Goal: Find specific page/section: Find specific page/section

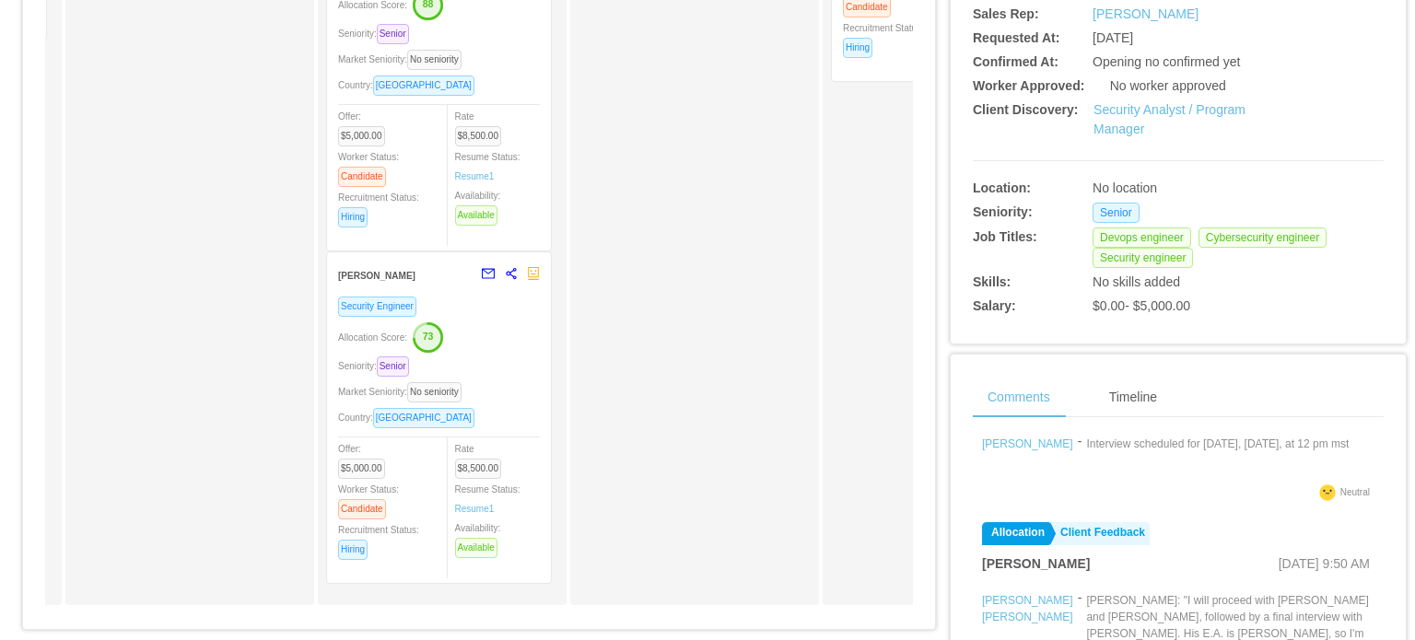
scroll to position [501, 0]
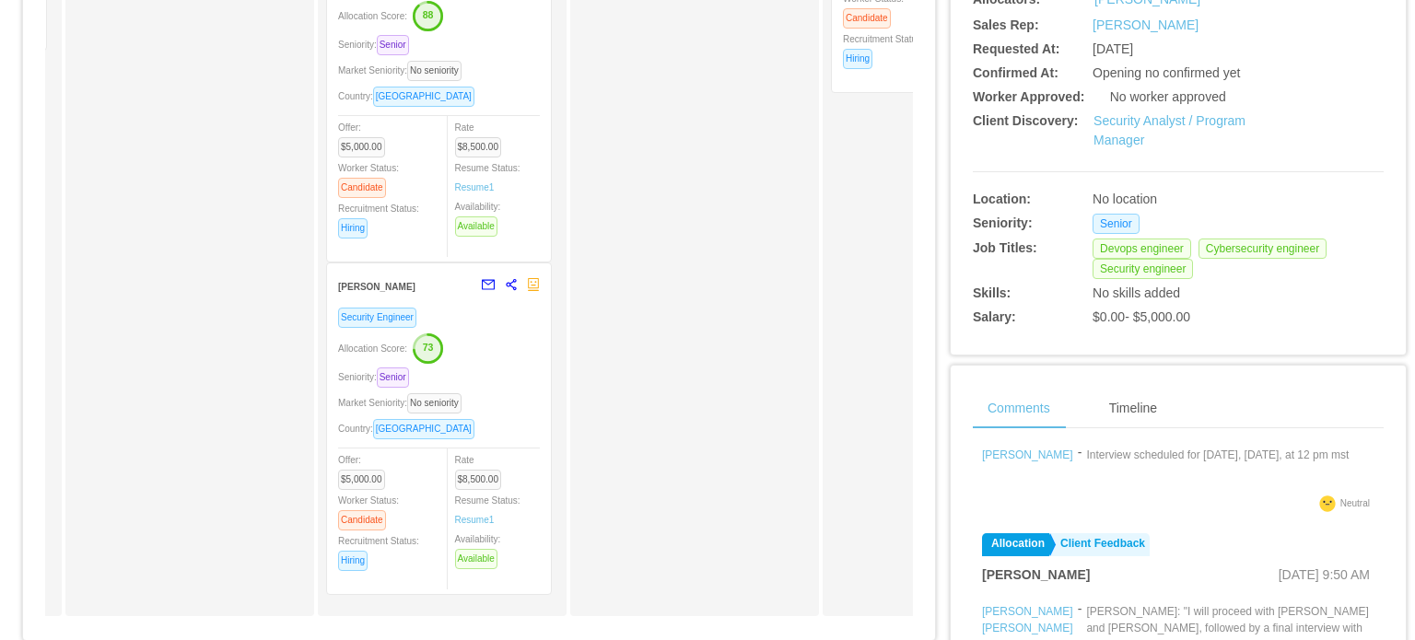
click at [497, 379] on div "Seniority: Senior" at bounding box center [439, 377] width 202 height 21
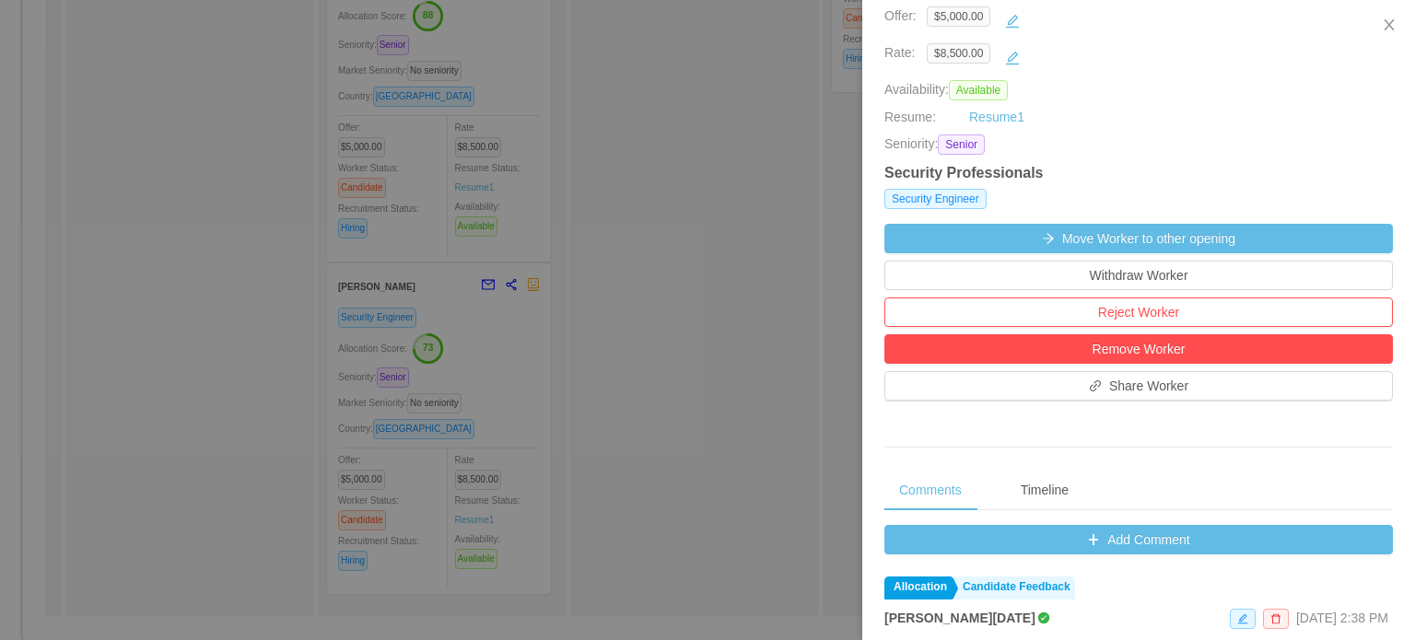
scroll to position [553, 0]
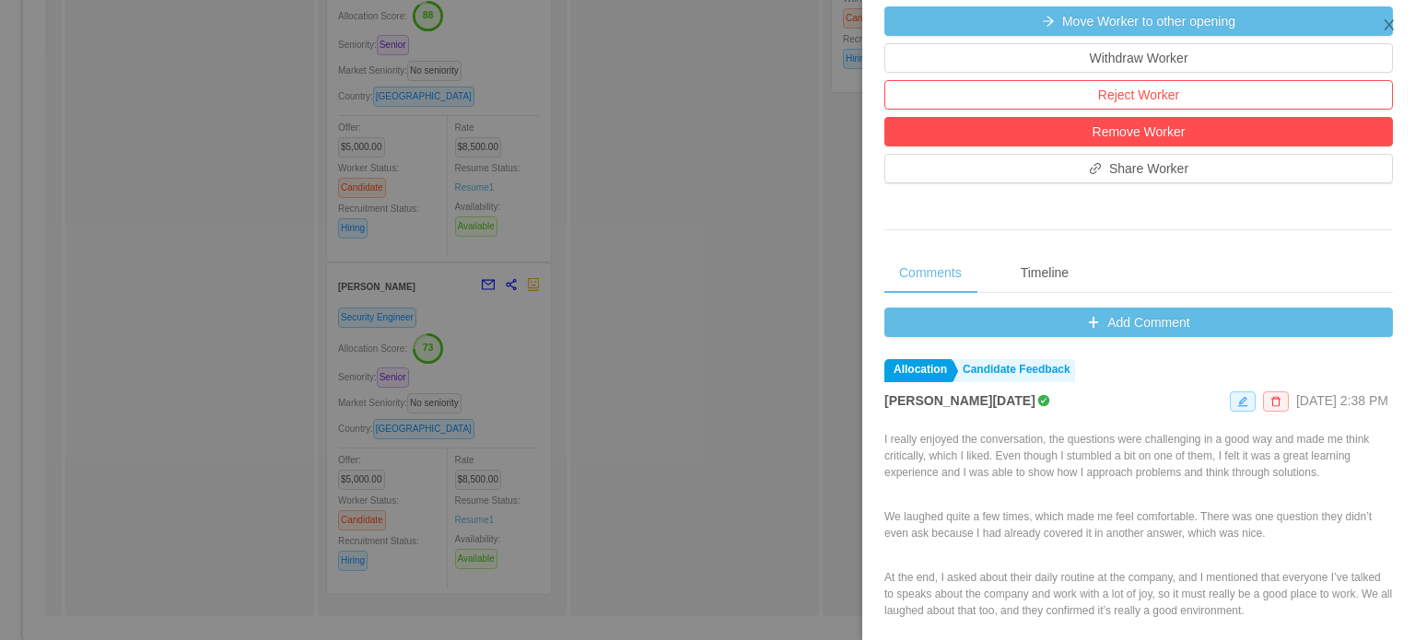
click at [462, 163] on div at bounding box center [707, 320] width 1415 height 640
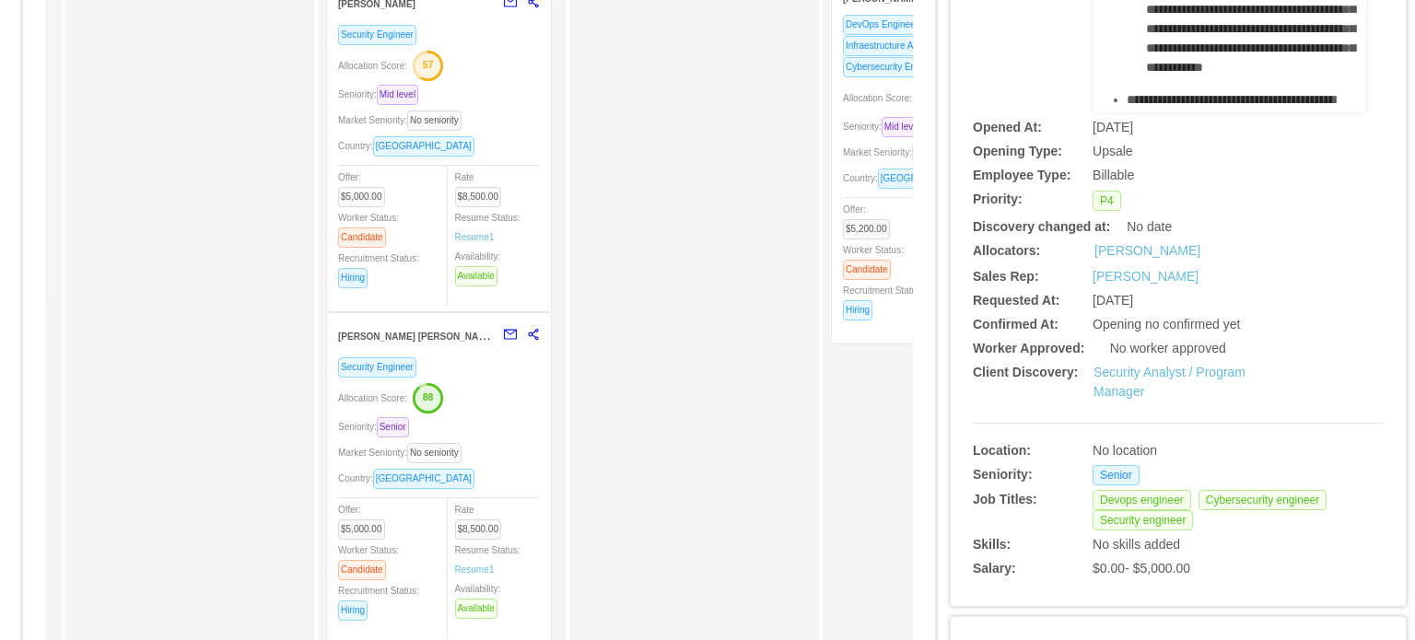
scroll to position [225, 0]
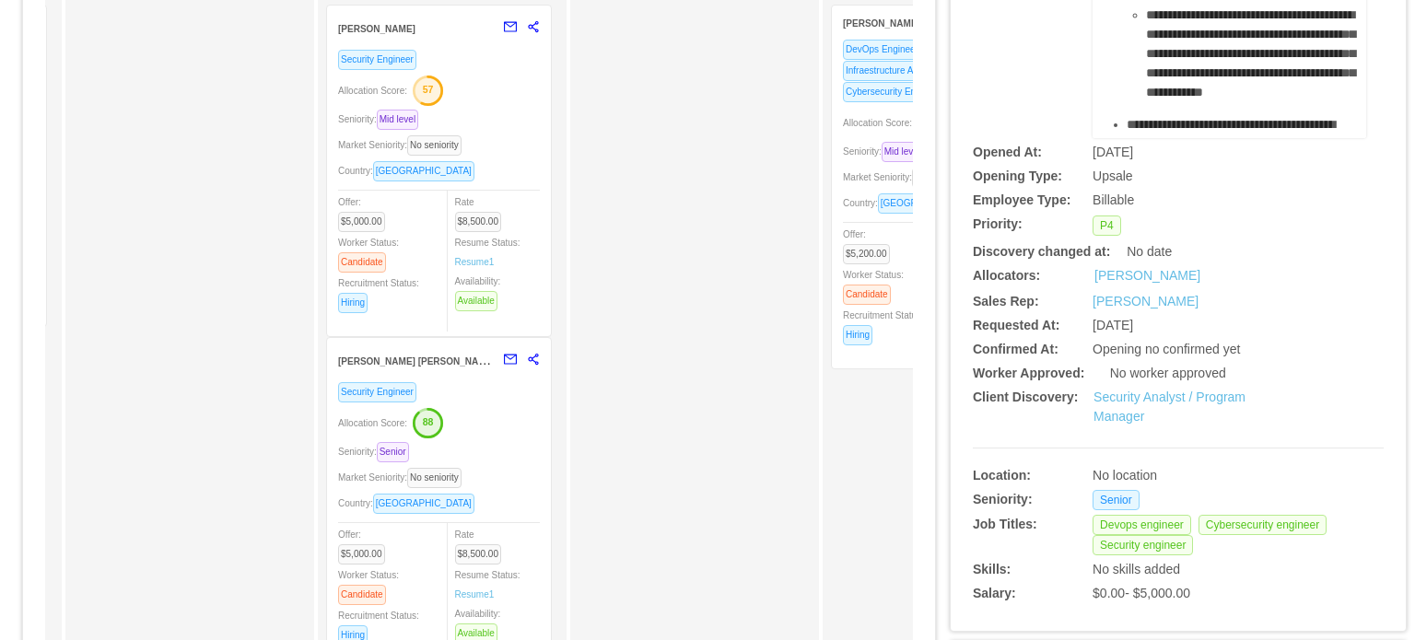
click at [498, 146] on div "Market Seniority: No seniority" at bounding box center [439, 144] width 202 height 21
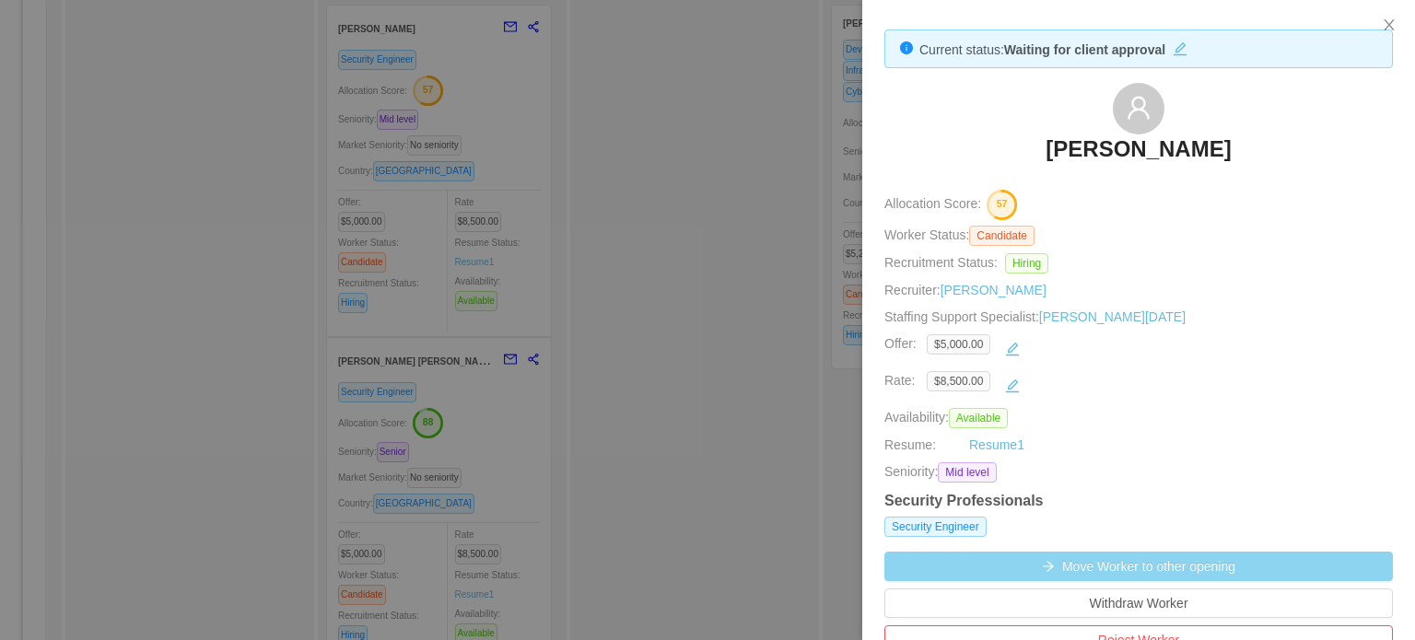
scroll to position [0, 0]
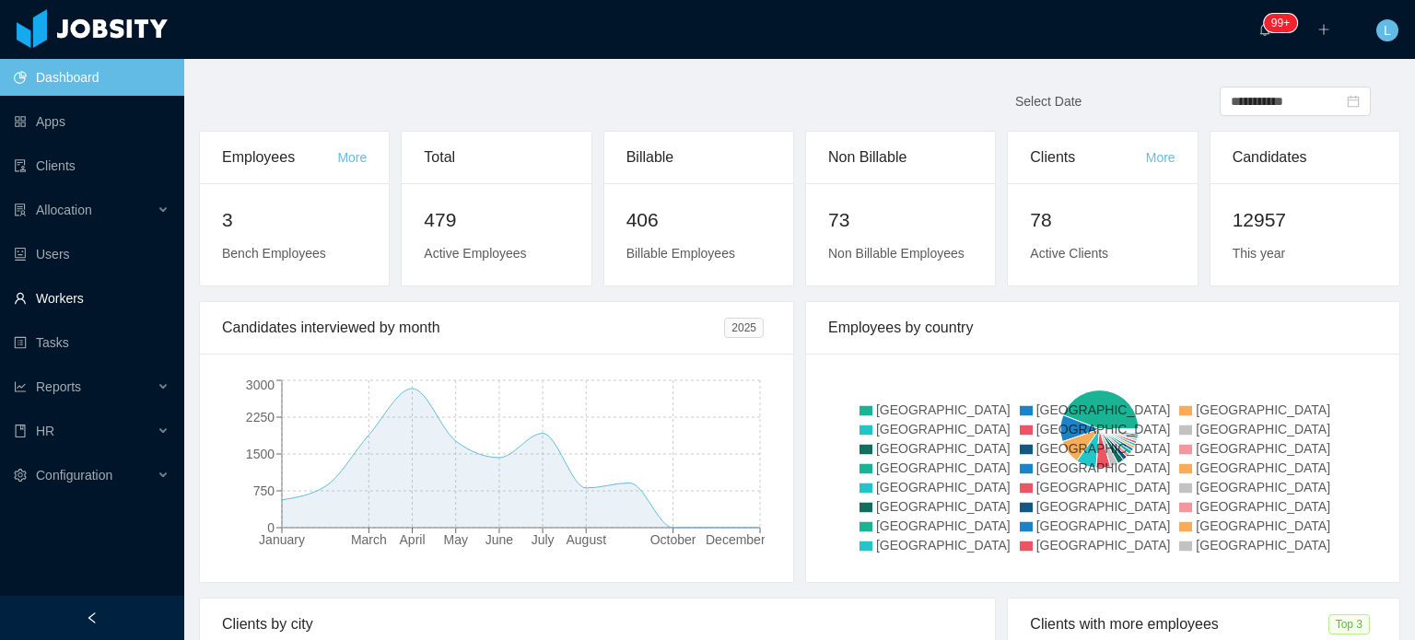
click at [70, 298] on link "Workers" at bounding box center [92, 298] width 156 height 37
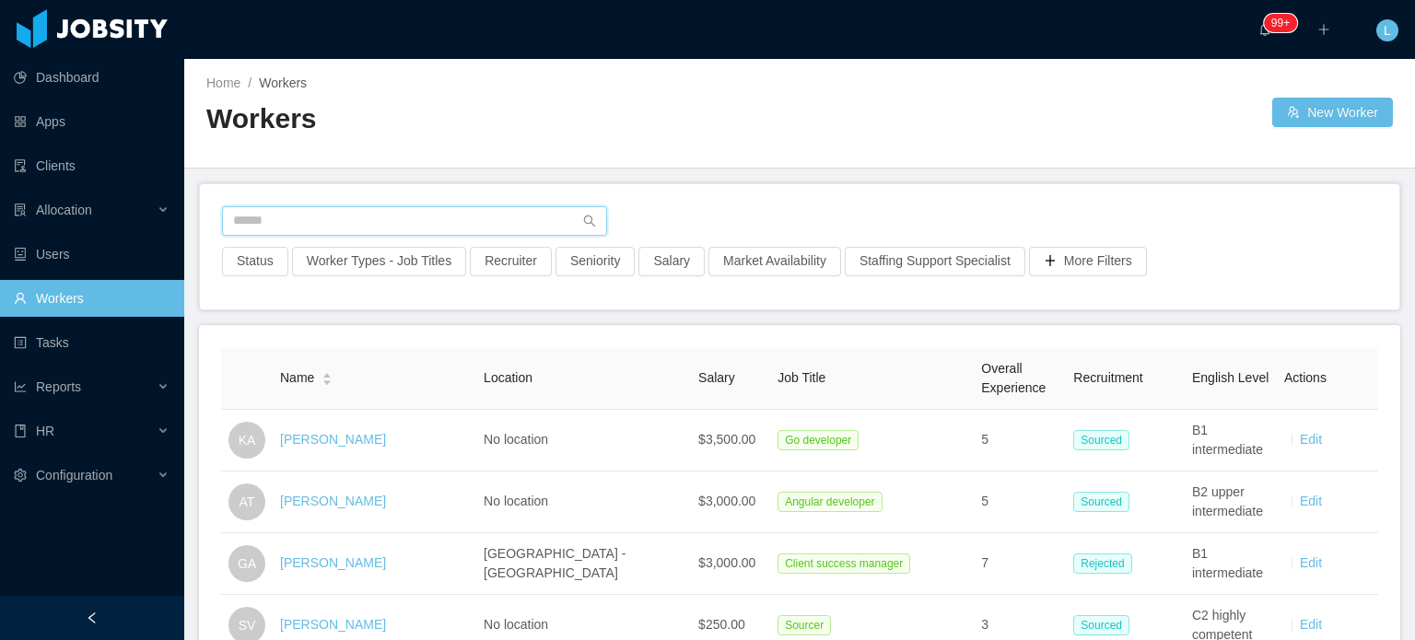
click at [379, 225] on input "text" at bounding box center [414, 220] width 385 height 29
paste input "**********"
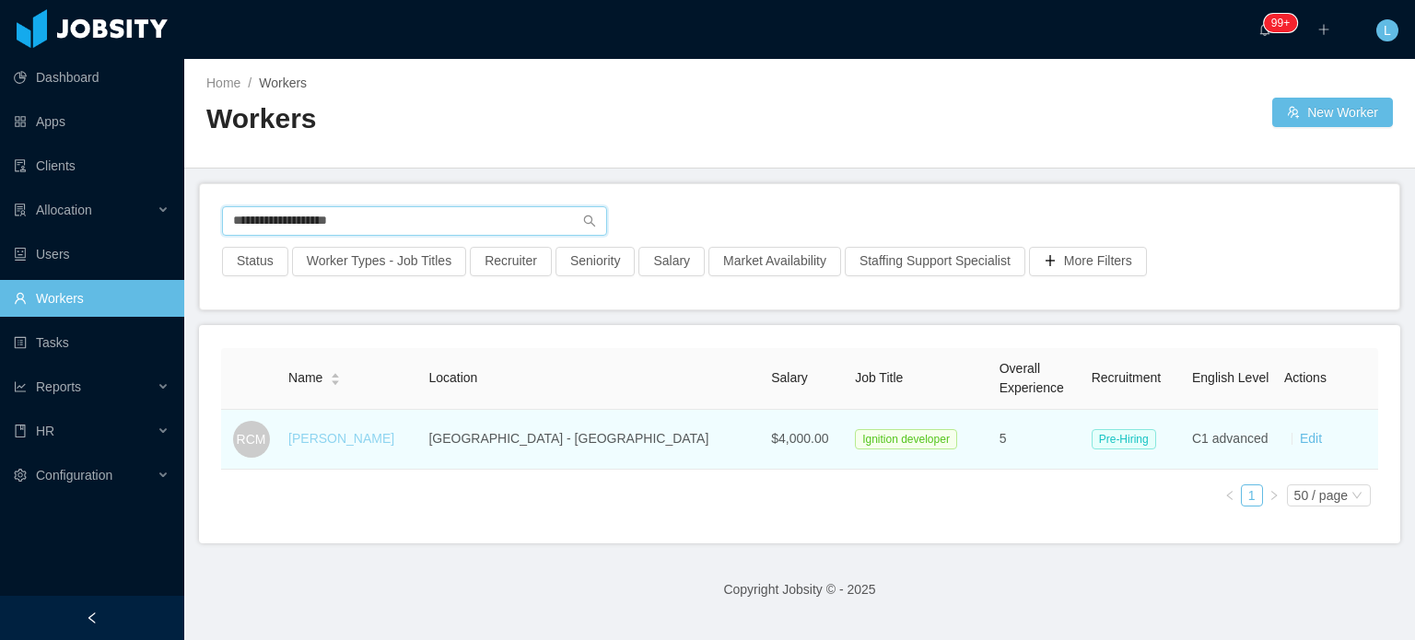
type input "**********"
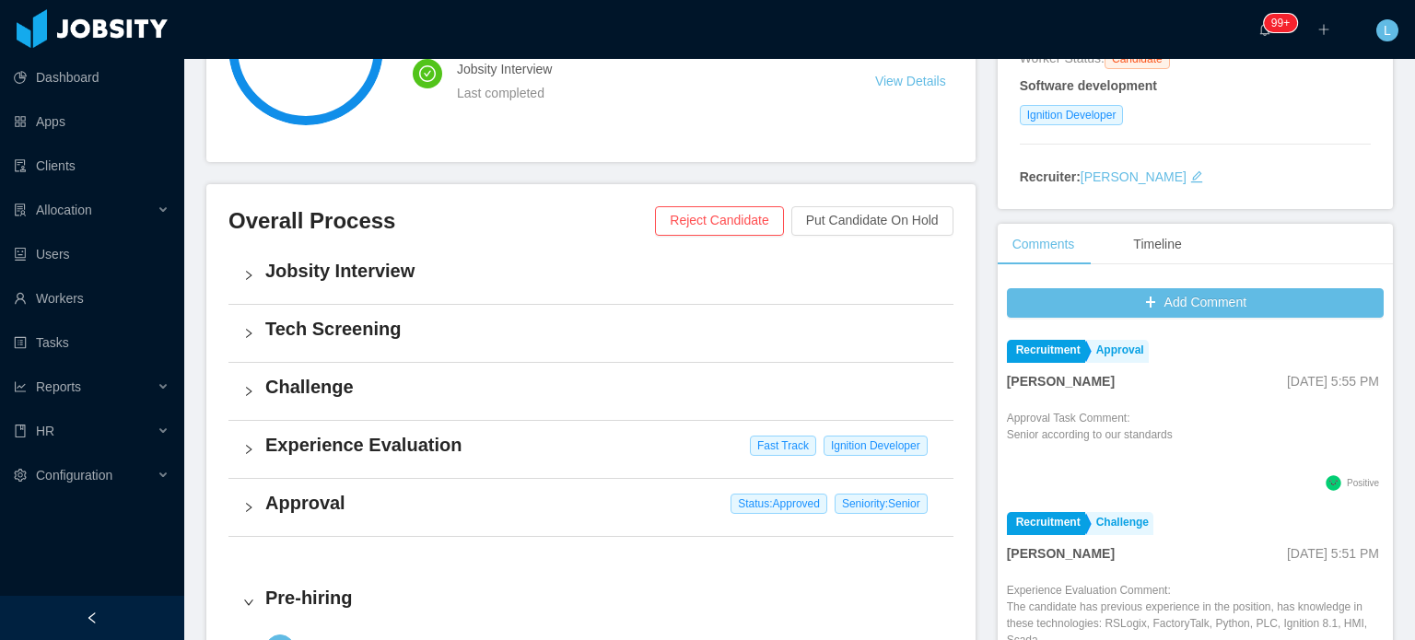
scroll to position [368, 0]
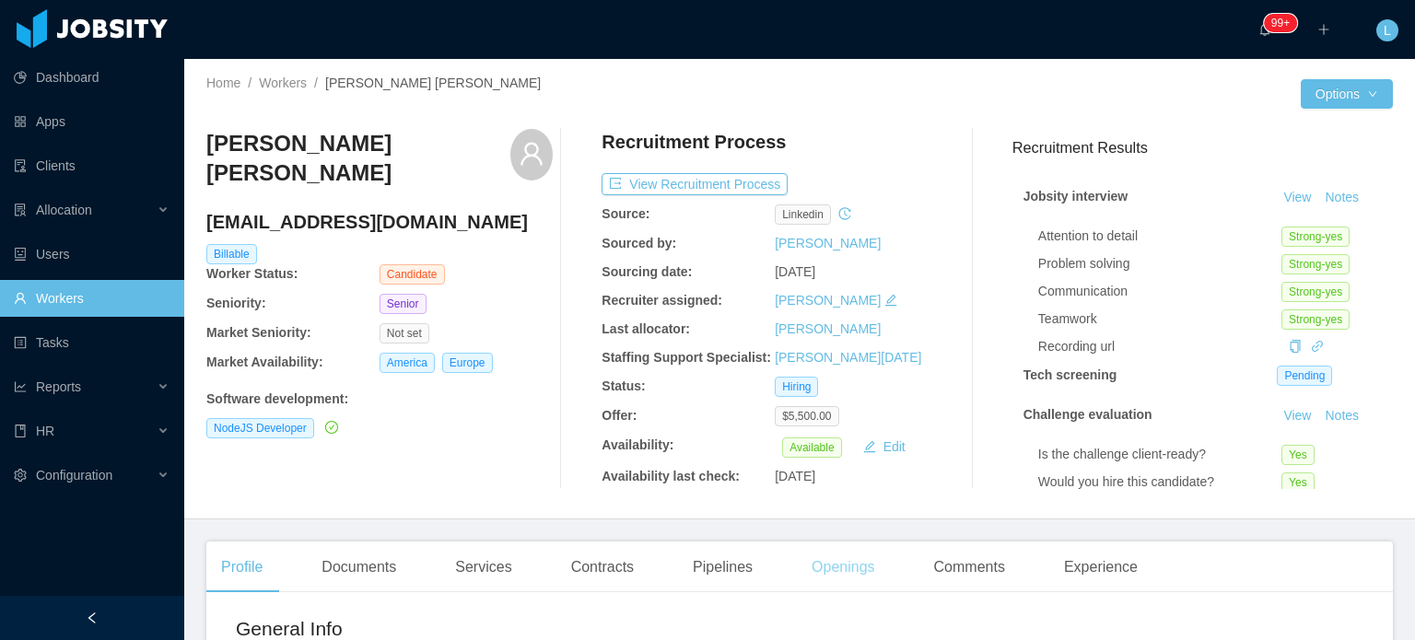
click at [834, 570] on div "Openings" at bounding box center [843, 568] width 93 height 52
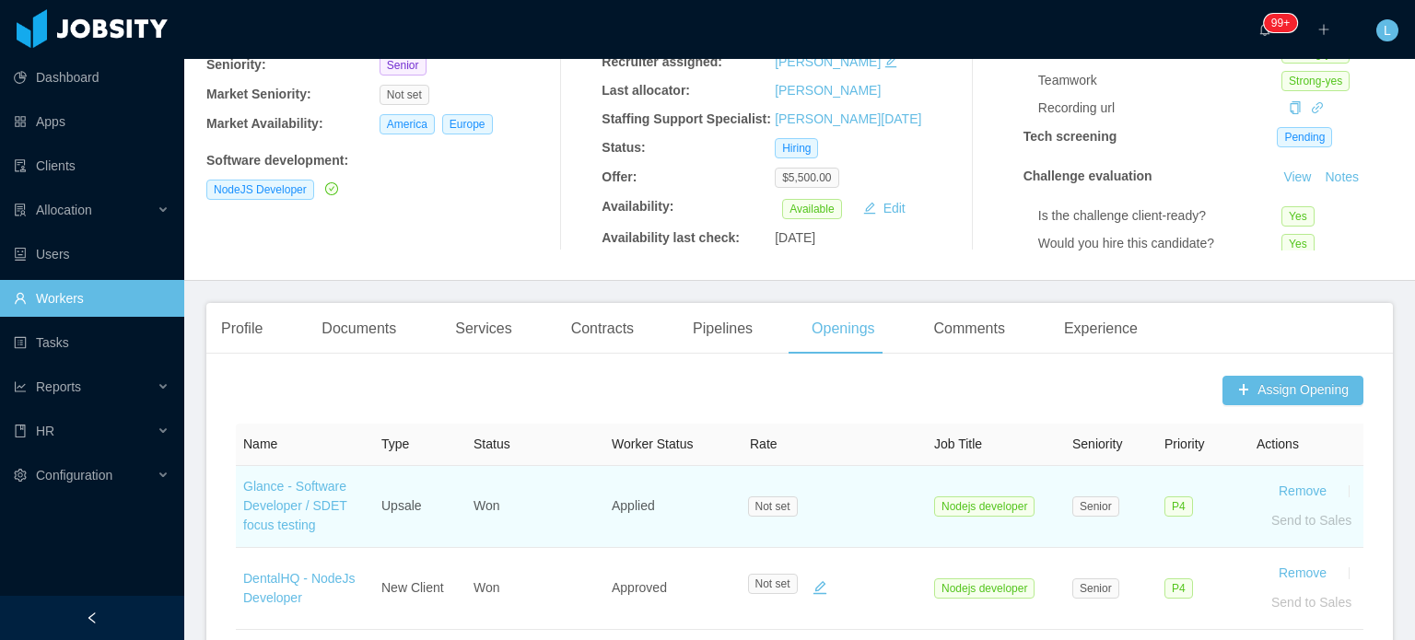
scroll to position [368, 0]
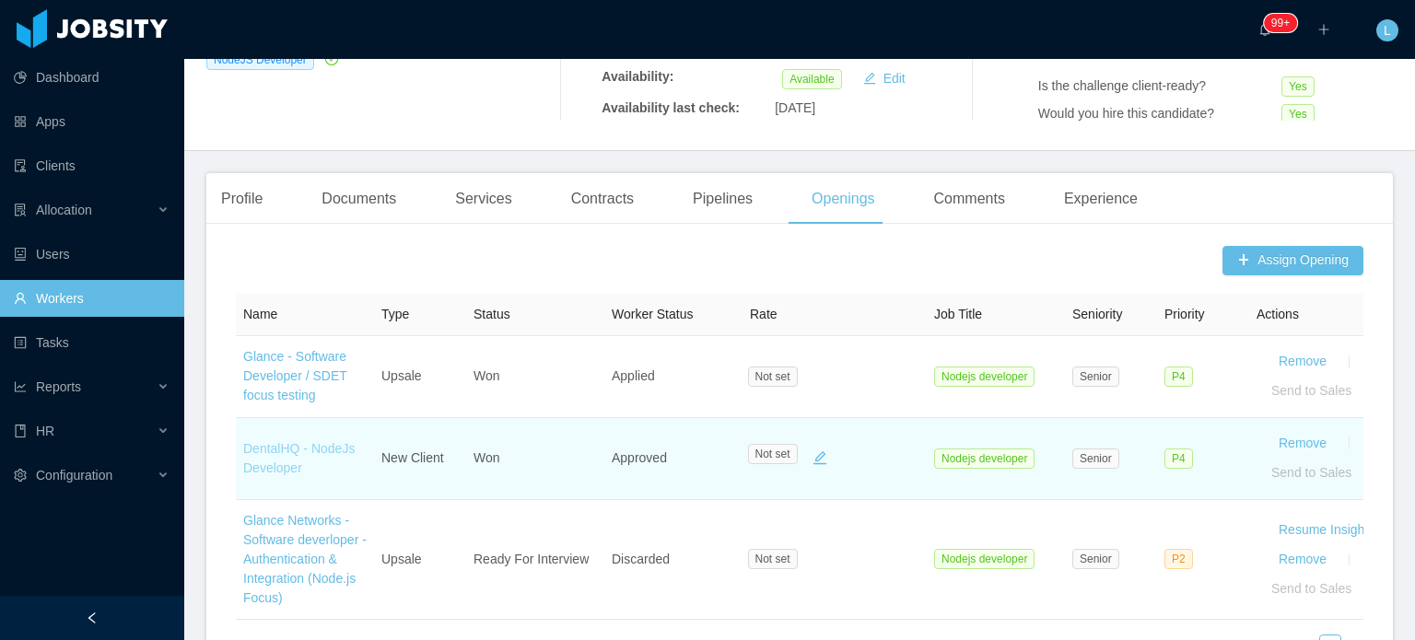
click at [279, 462] on link "DentalHQ - NodeJs Developer" at bounding box center [298, 458] width 111 height 34
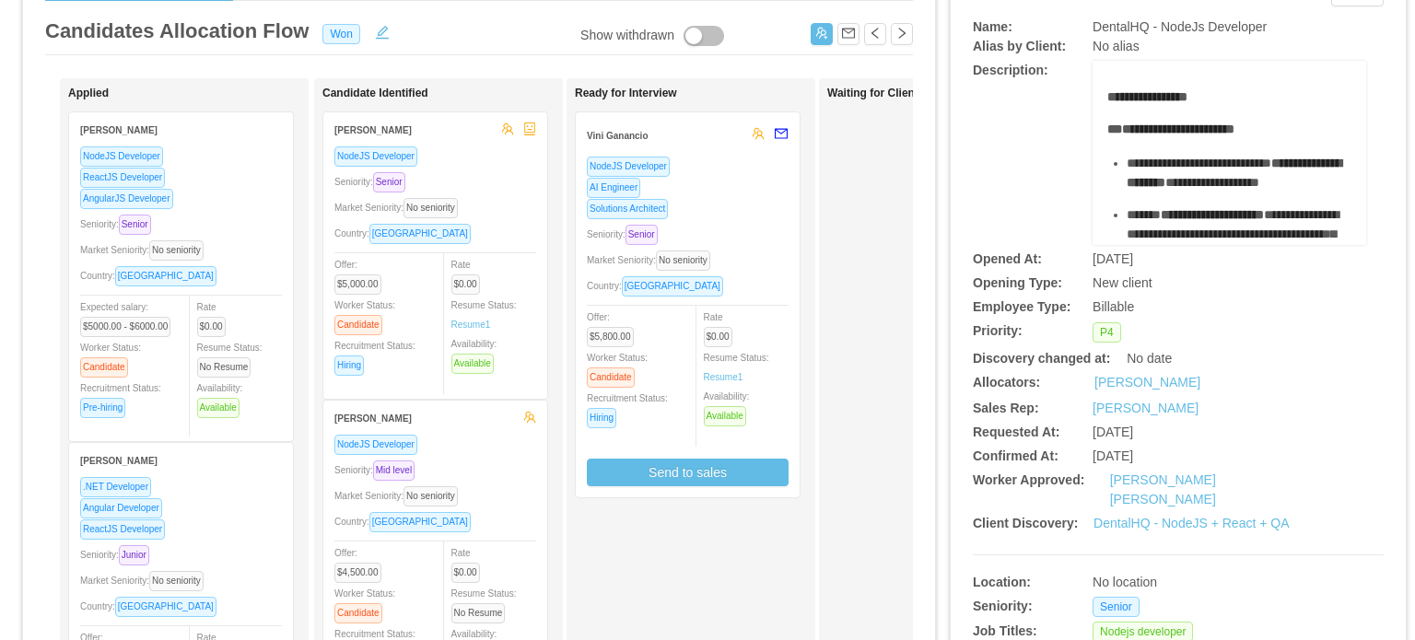
scroll to position [92, 0]
